Goal: Task Accomplishment & Management: Use online tool/utility

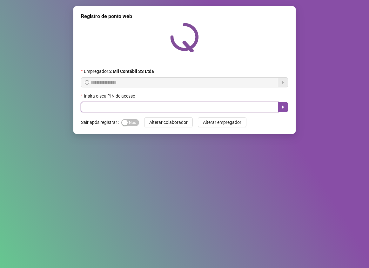
click at [107, 106] on input "text" at bounding box center [179, 107] width 197 height 10
type input "****"
click at [282, 109] on icon "caret-right" at bounding box center [283, 107] width 2 height 3
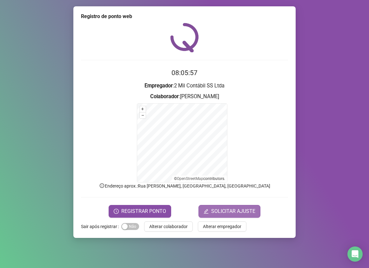
click at [235, 209] on span "SOLICITAR AJUSTE" at bounding box center [233, 212] width 44 height 8
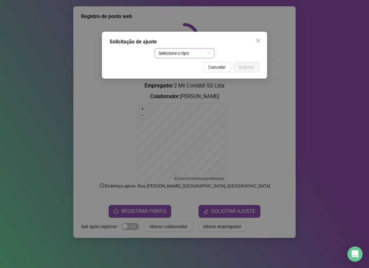
click at [208, 54] on span "Selecione o tipo" at bounding box center [184, 54] width 52 height 10
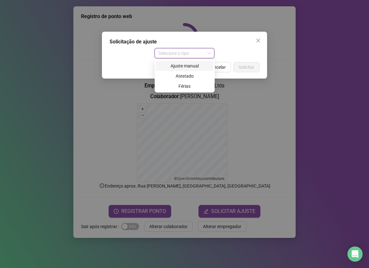
click at [265, 149] on div "Solicitação de ajuste Selecione o tipo Cancelar Solicitar" at bounding box center [184, 134] width 369 height 268
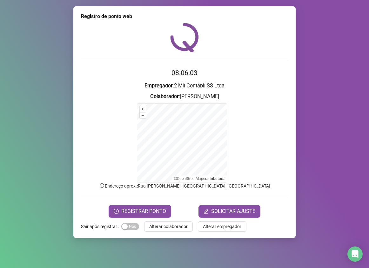
drag, startPoint x: 245, startPoint y: 124, endPoint x: 191, endPoint y: 195, distance: 89.3
click at [190, 195] on form "08:06:03 Empregador : 2 Mil Contábil SS Ltda Colaborador : [PERSON_NAME] + – ⇧ …" at bounding box center [184, 143] width 207 height 150
drag, startPoint x: 191, startPoint y: 175, endPoint x: 257, endPoint y: 118, distance: 87.2
click at [257, 118] on form "+ – ⇧ › © OpenStreetMap contributors." at bounding box center [184, 142] width 207 height 79
